Goal: Task Accomplishment & Management: Manage account settings

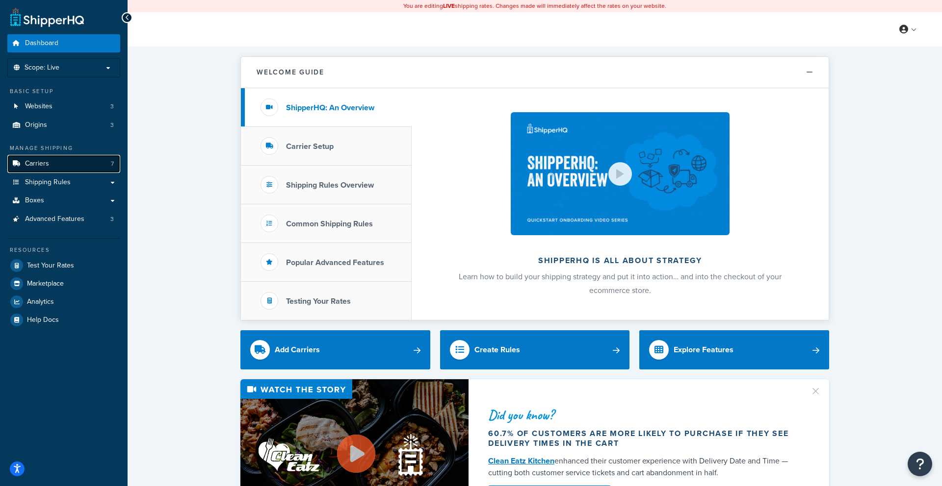
click at [55, 166] on link "Carriers 7" at bounding box center [63, 164] width 113 height 18
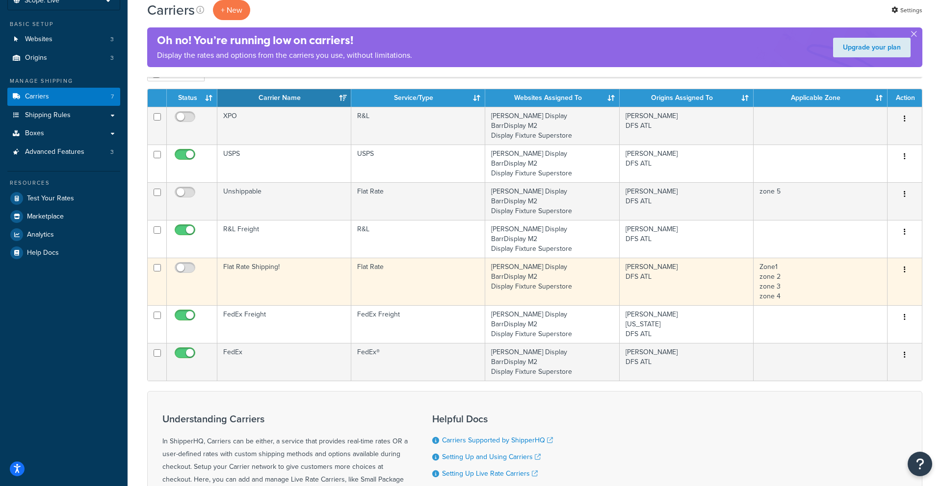
scroll to position [85, 0]
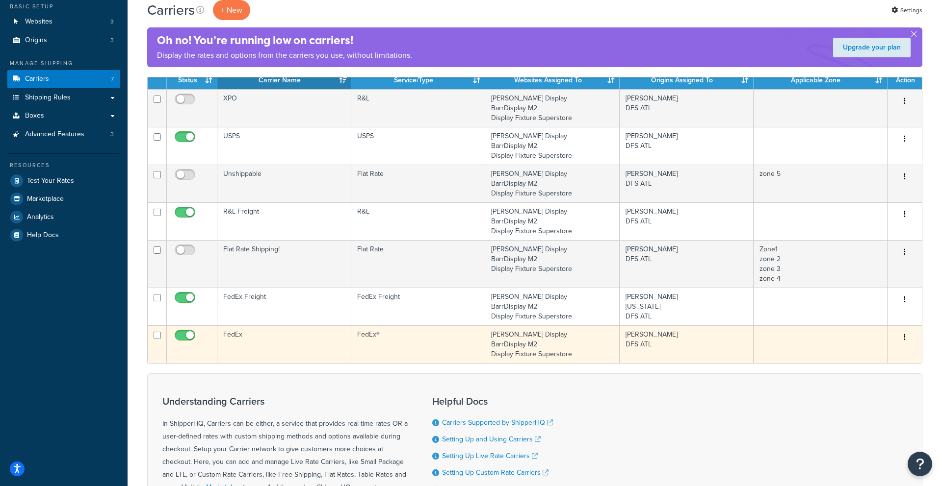
click at [393, 343] on td "FedEx®" at bounding box center [418, 345] width 134 height 38
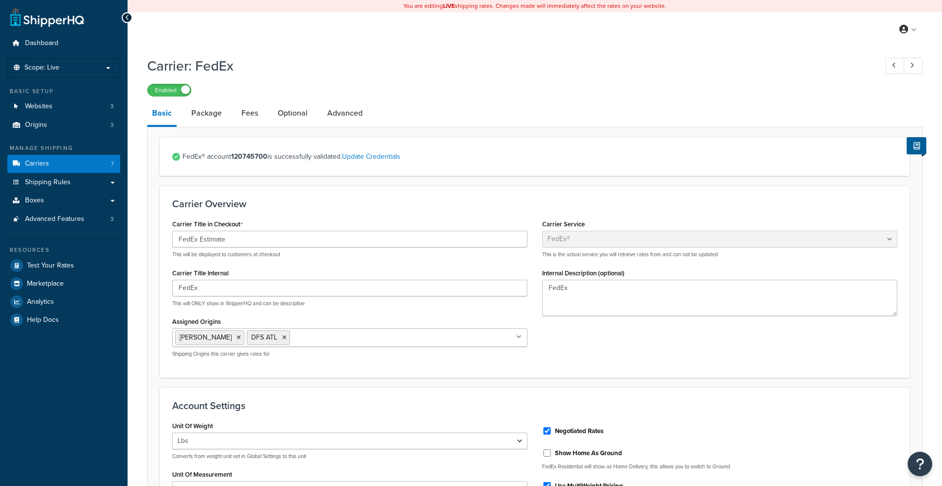
select select "fedEx"
select select "REGULAR_PICKUP"
select select "YOUR_PACKAGING"
click at [211, 118] on link "Package" at bounding box center [206, 114] width 40 height 24
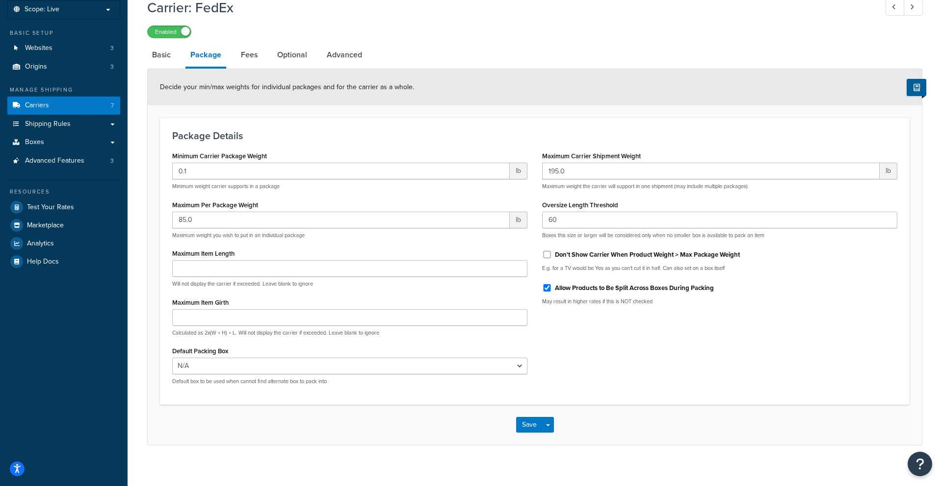
scroll to position [68, 0]
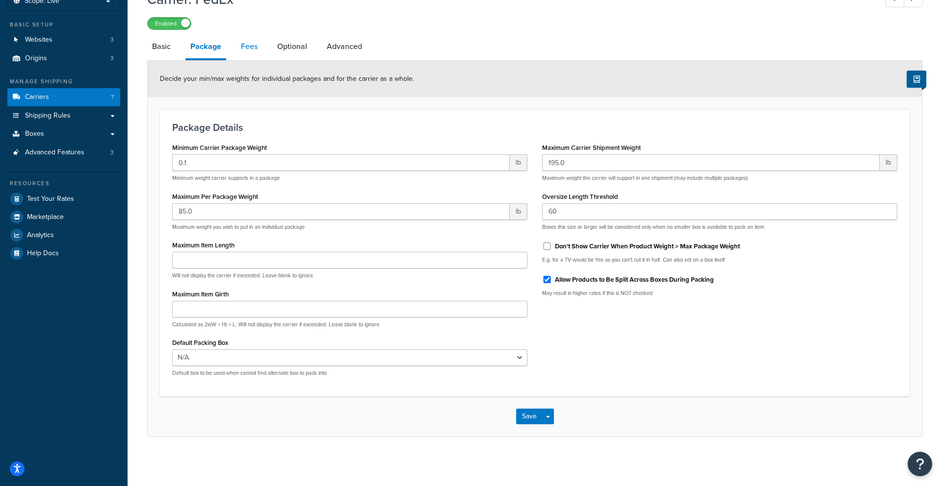
click at [244, 47] on link "Fees" at bounding box center [249, 47] width 26 height 24
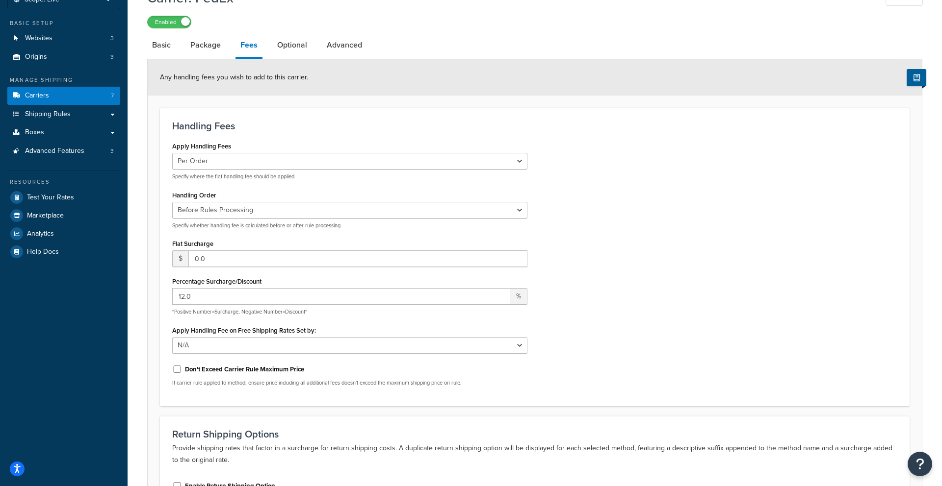
scroll to position [65, 0]
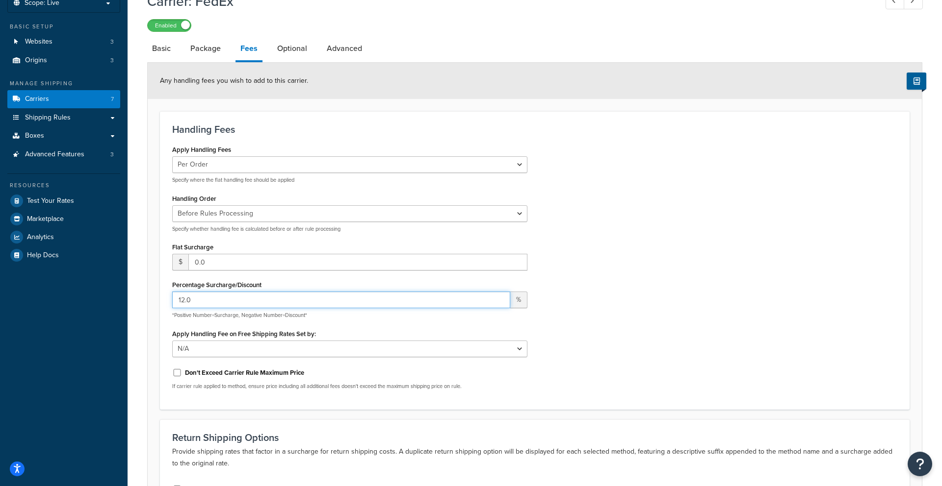
click at [180, 302] on input "12.0" at bounding box center [341, 300] width 338 height 17
type input "16.0"
click at [767, 311] on div "Apply Handling Fees Per Order Per Item Per Package Specify where the flat handl…" at bounding box center [535, 270] width 740 height 255
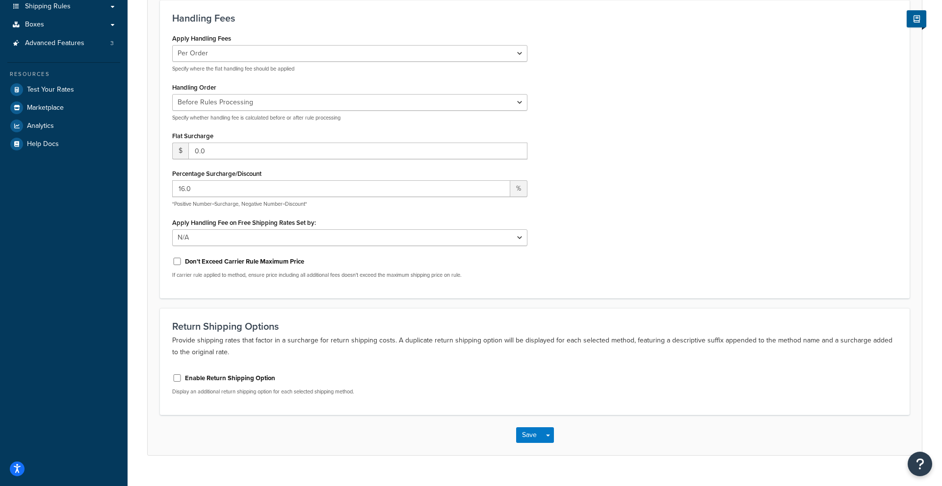
scroll to position [196, 0]
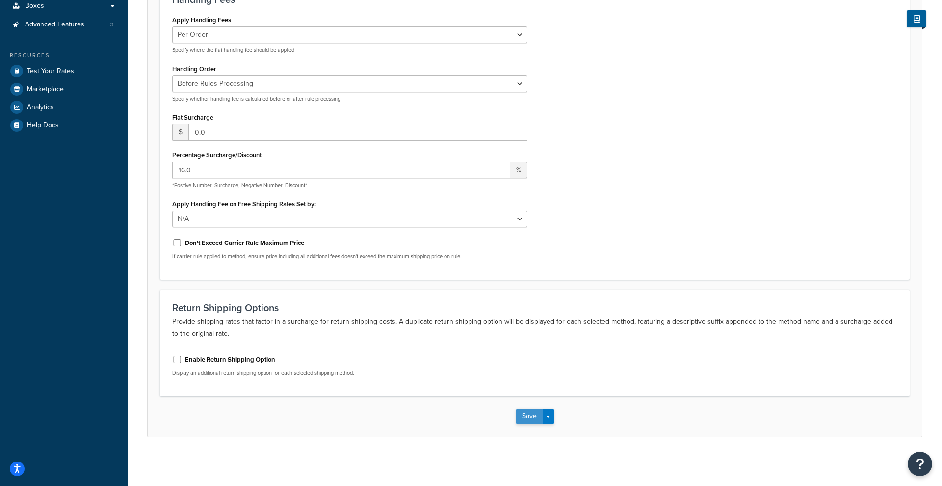
click at [535, 420] on button "Save" at bounding box center [529, 417] width 26 height 16
